Goal: Information Seeking & Learning: Check status

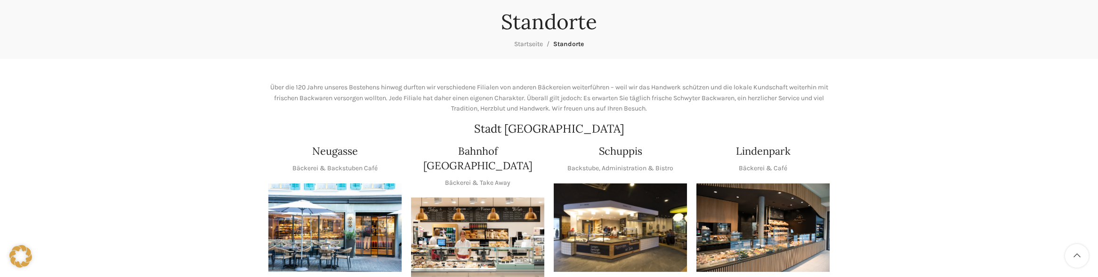
scroll to position [107, 0]
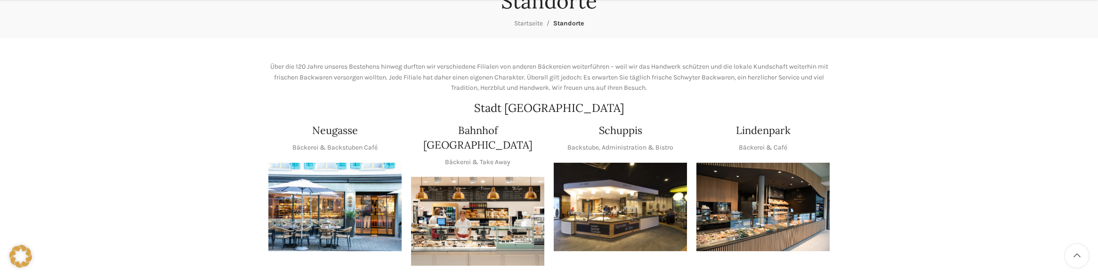
click at [796, 180] on img "1 / 1" at bounding box center [763, 207] width 133 height 89
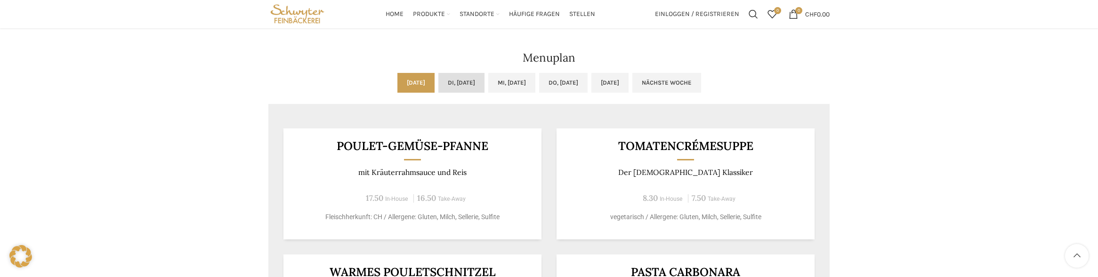
scroll to position [457, 0]
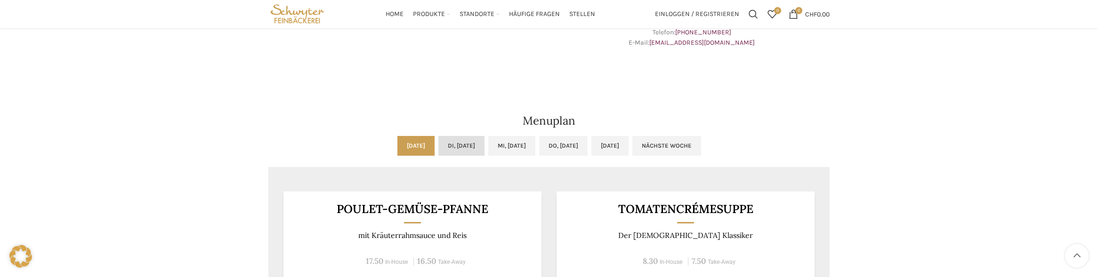
click at [457, 141] on link "Di, [DATE]" at bounding box center [462, 146] width 46 height 20
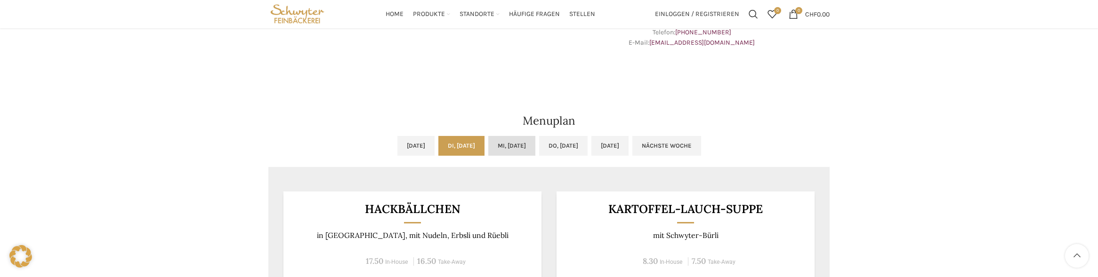
click at [532, 146] on link "Mi, [DATE]" at bounding box center [511, 146] width 47 height 20
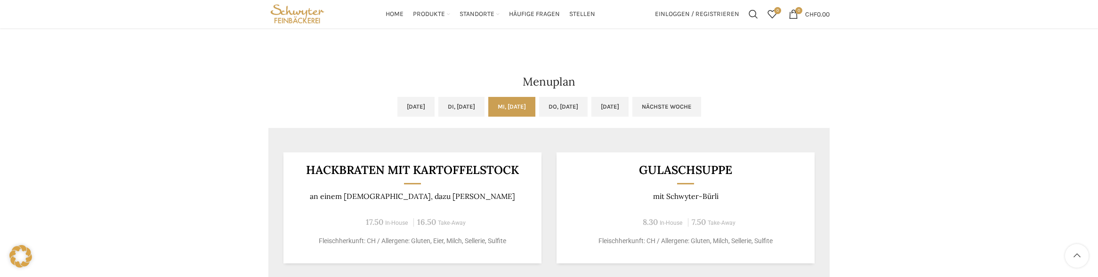
scroll to position [484, 0]
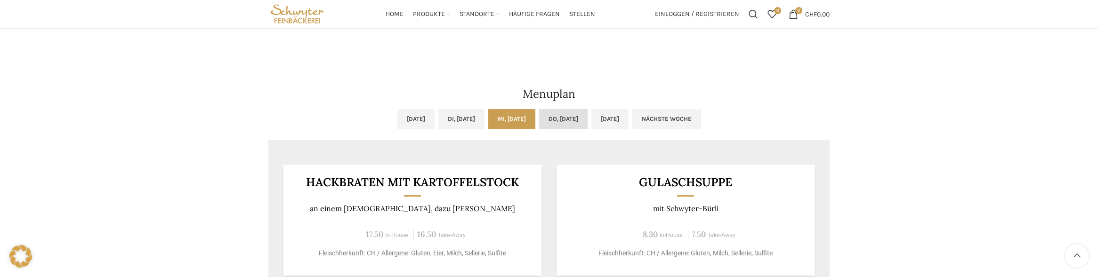
click at [580, 124] on link "Do, [DATE]" at bounding box center [563, 119] width 49 height 20
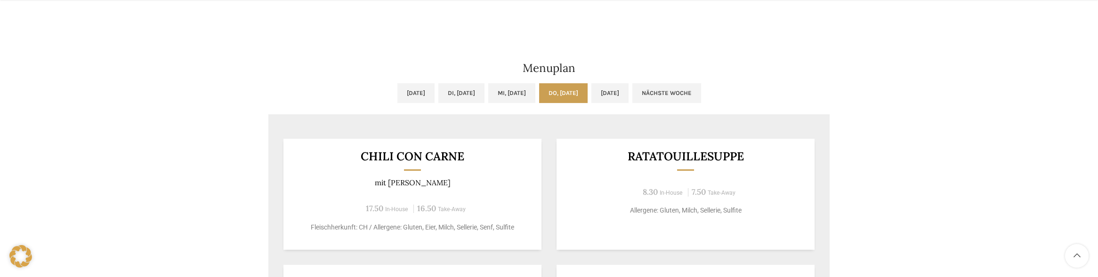
scroll to position [511, 0]
click at [629, 88] on link "[DATE]" at bounding box center [610, 92] width 37 height 20
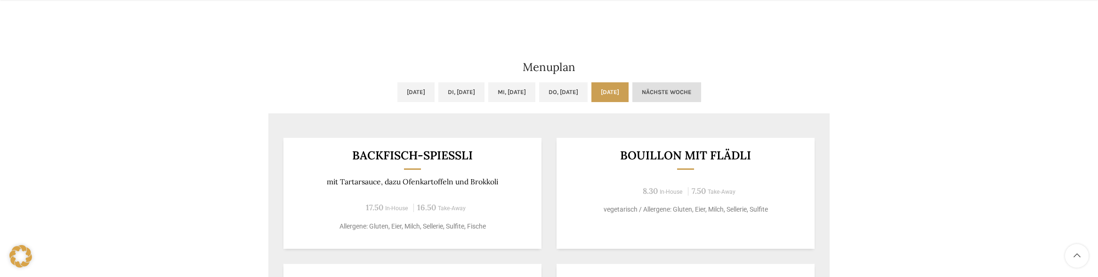
click at [701, 92] on link "Nächste Woche" at bounding box center [667, 92] width 69 height 20
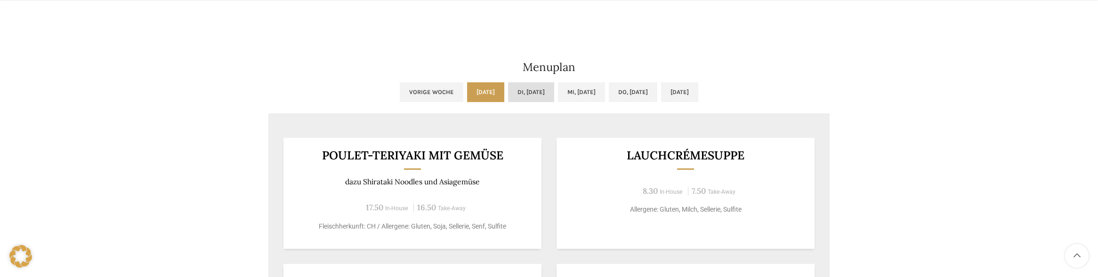
click at [509, 91] on link "Di, [DATE]" at bounding box center [531, 92] width 46 height 20
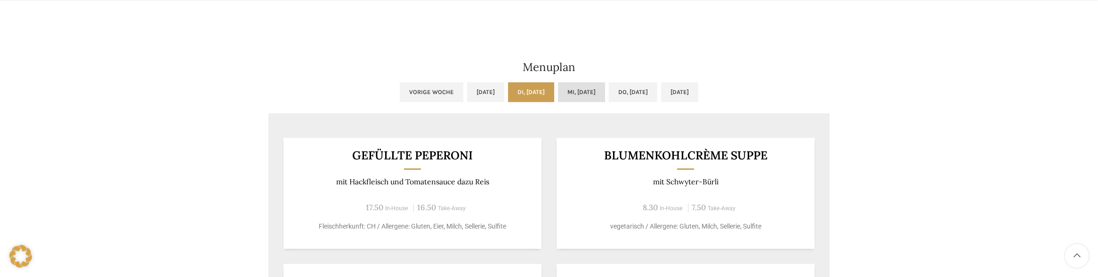
click at [605, 91] on link "Mi, [DATE]" at bounding box center [581, 92] width 47 height 20
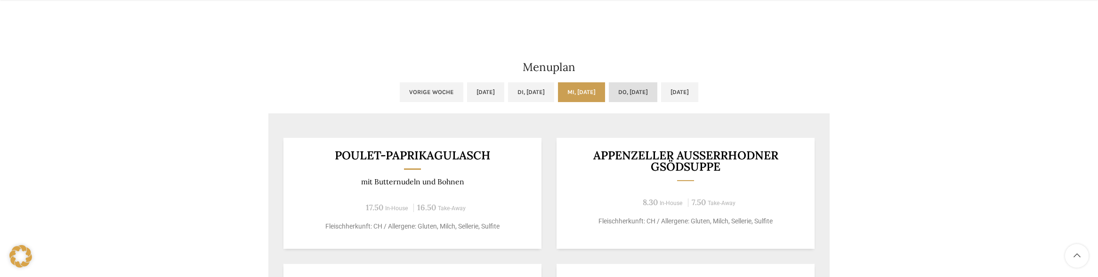
click at [648, 89] on link "Do, [DATE]" at bounding box center [633, 92] width 49 height 20
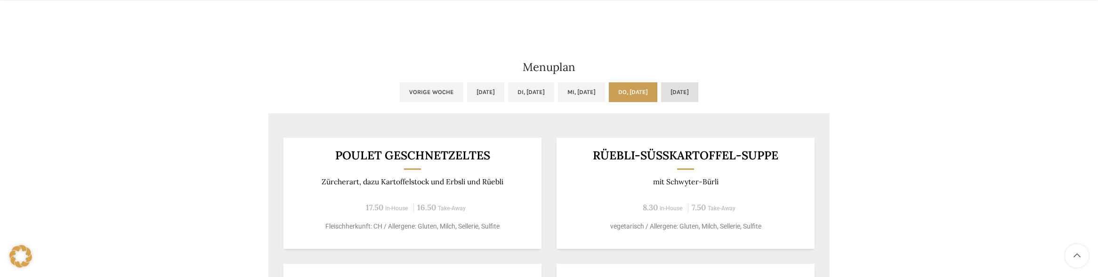
click at [699, 88] on link "[DATE]" at bounding box center [679, 92] width 37 height 20
